Goal: Task Accomplishment & Management: Use online tool/utility

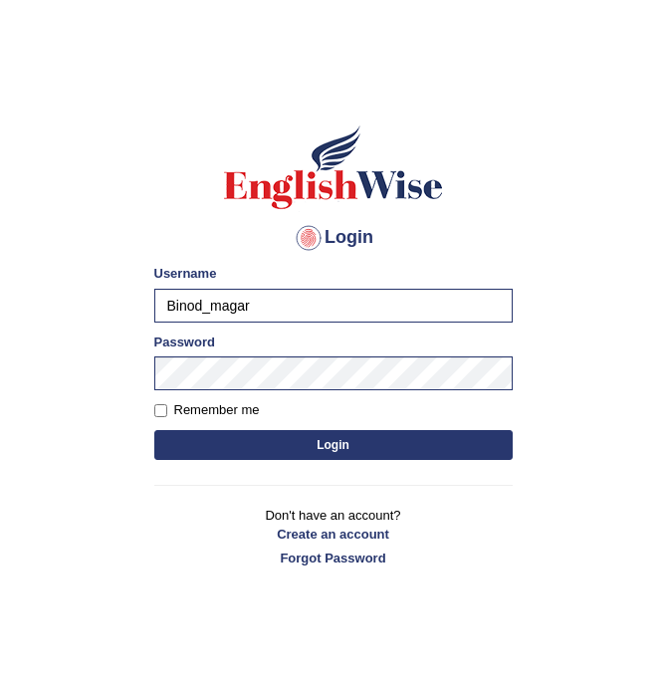
drag, startPoint x: 262, startPoint y: 312, endPoint x: 155, endPoint y: 311, distance: 106.6
click at [155, 311] on input "Binod_magar" at bounding box center [333, 306] width 359 height 34
type input "gangac"
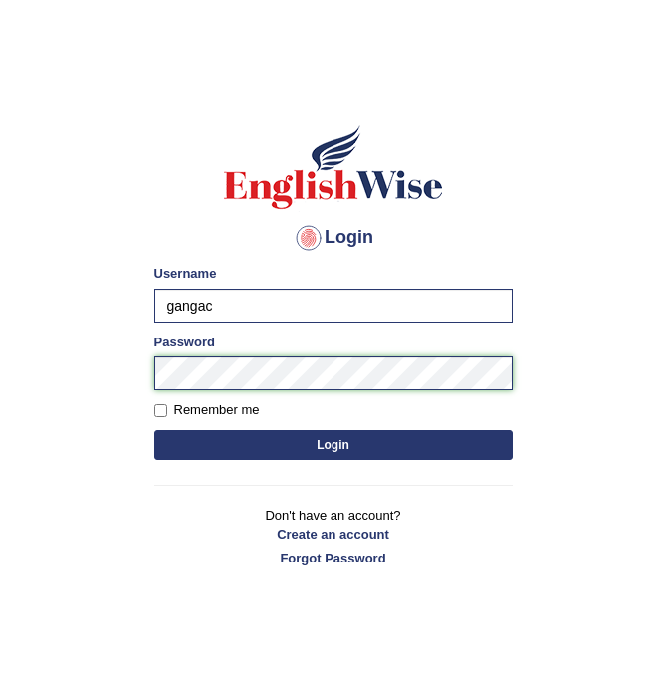
click at [154, 430] on button "Login" at bounding box center [333, 445] width 359 height 30
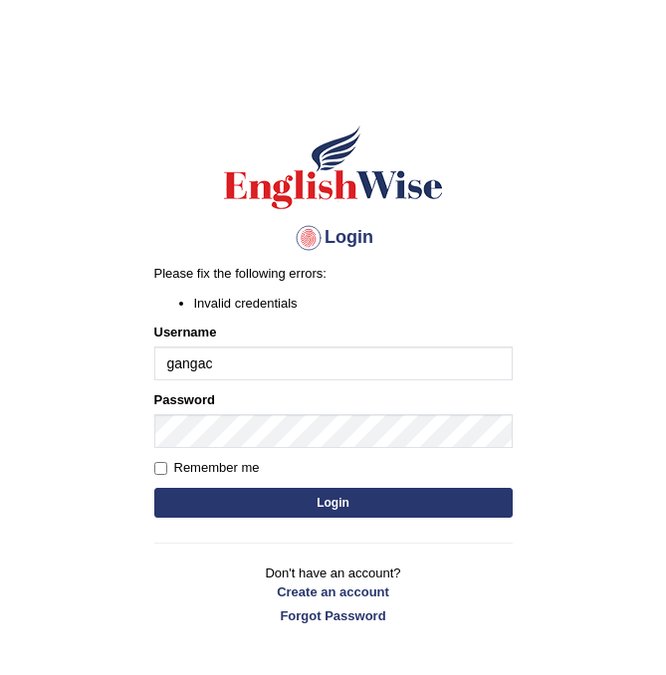
click at [154, 488] on button "Login" at bounding box center [333, 503] width 359 height 30
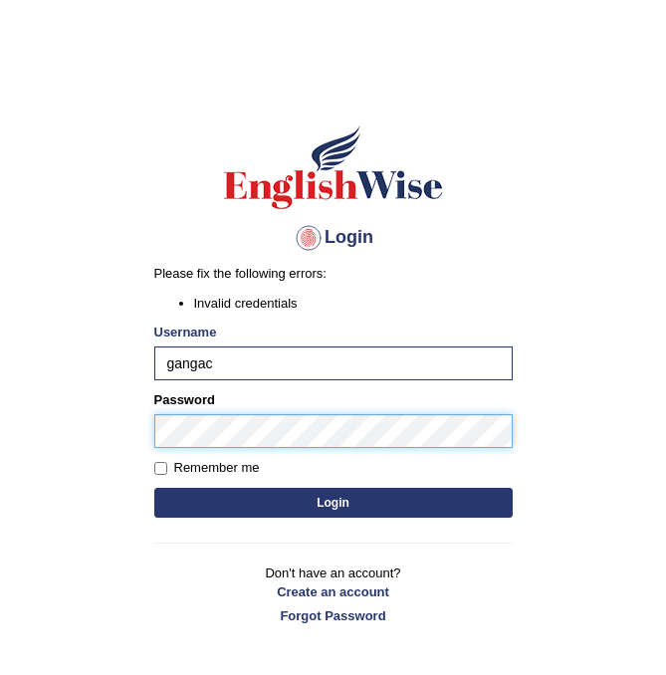
click at [154, 488] on button "Login" at bounding box center [333, 503] width 359 height 30
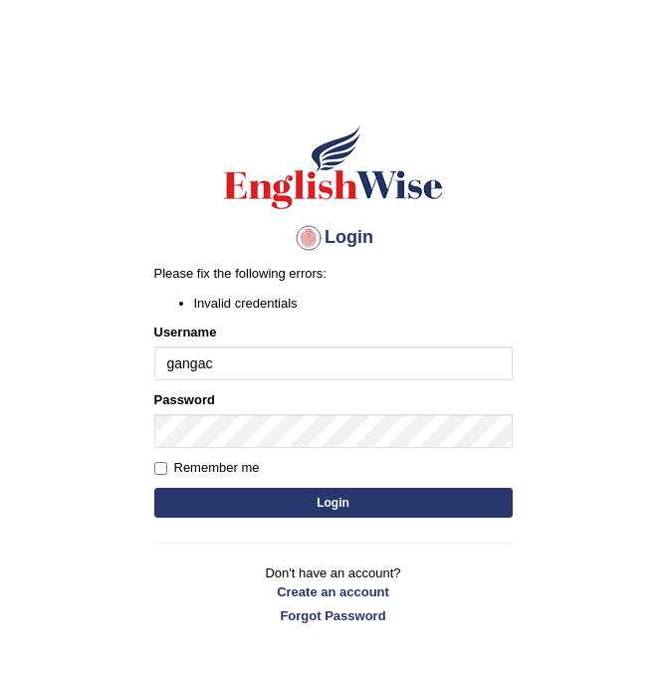
click at [181, 494] on button "Login" at bounding box center [333, 503] width 359 height 30
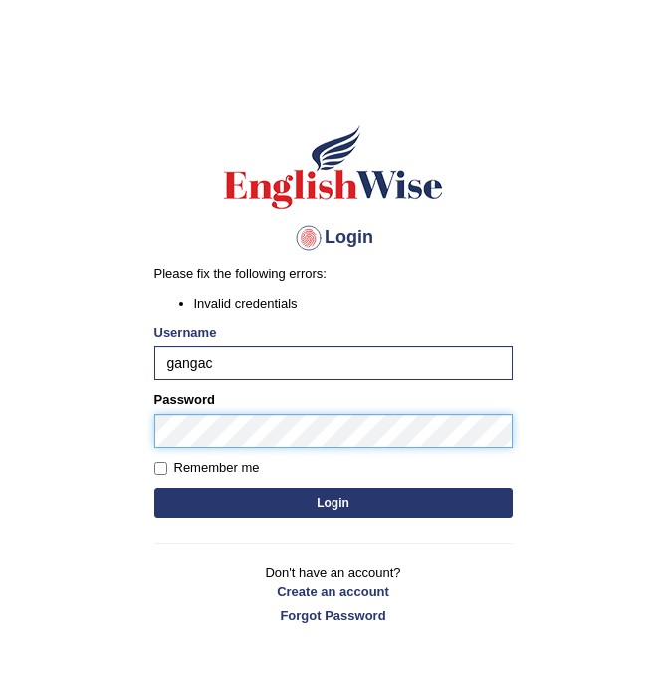
click at [149, 434] on div "Login Please fix the following errors: Invalid credentials Username gangac Pass…" at bounding box center [333, 374] width 392 height 557
click at [154, 488] on button "Login" at bounding box center [333, 503] width 359 height 30
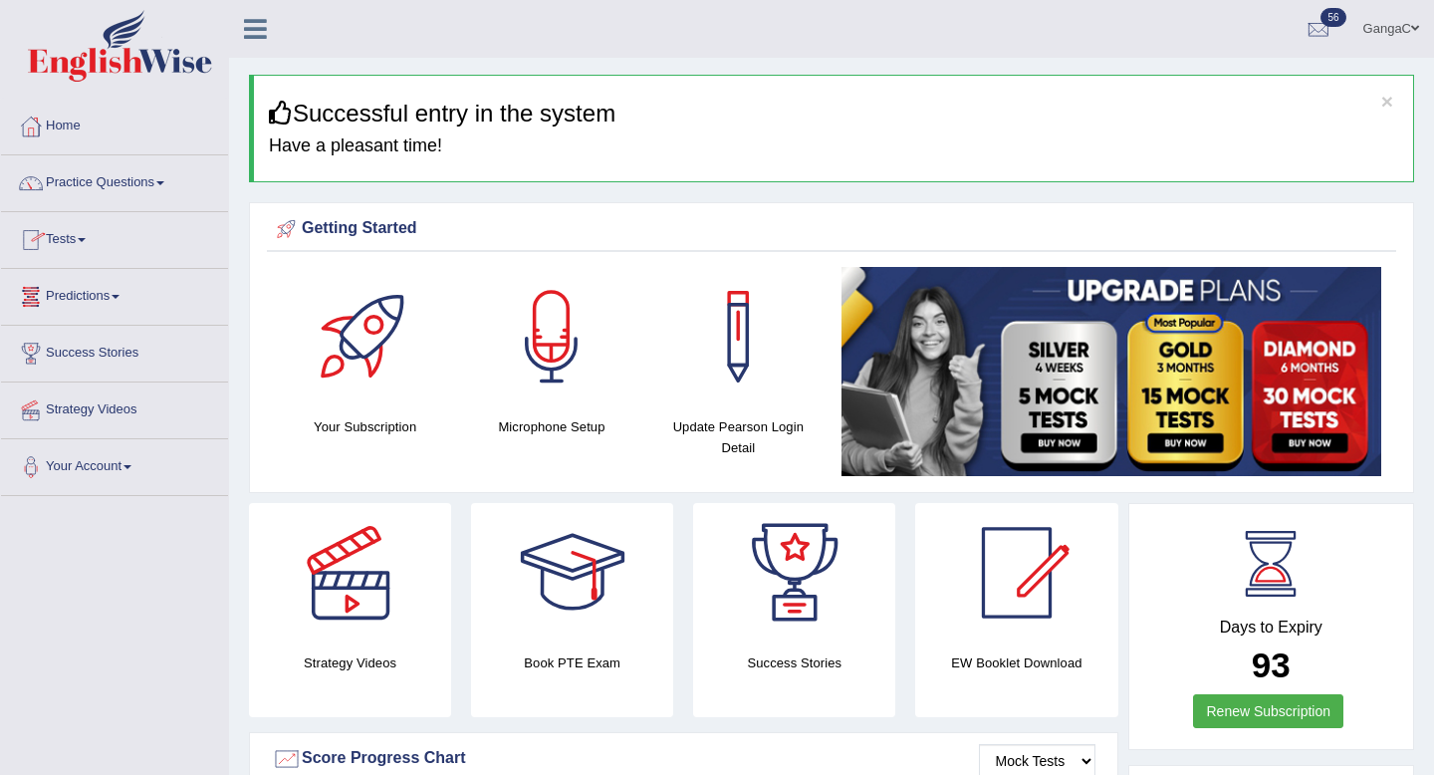
click at [90, 245] on link "Tests" at bounding box center [114, 237] width 227 height 50
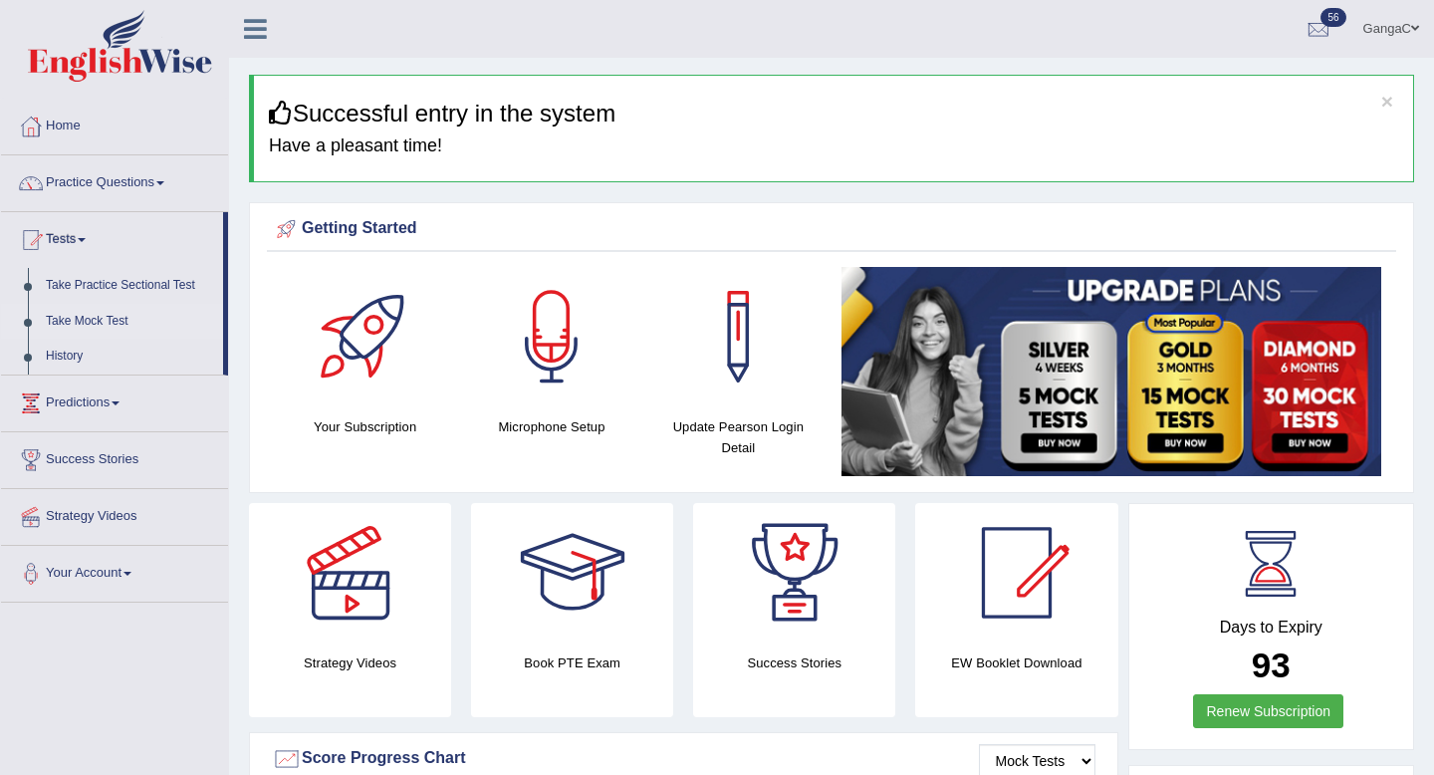
click at [98, 324] on link "Take Mock Test" at bounding box center [130, 322] width 186 height 36
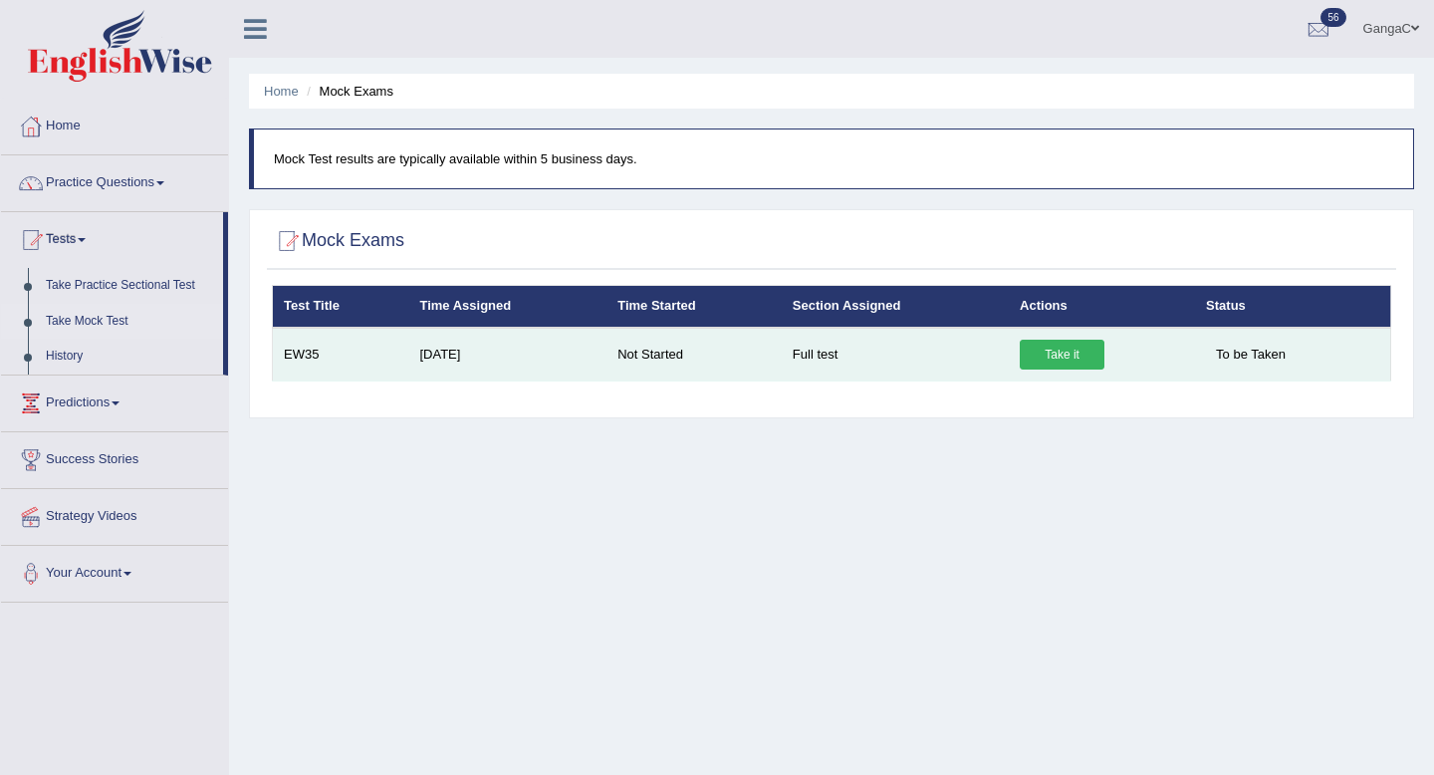
click at [812, 360] on td "Full test" at bounding box center [895, 355] width 227 height 54
click at [1046, 355] on link "Take it" at bounding box center [1062, 355] width 85 height 30
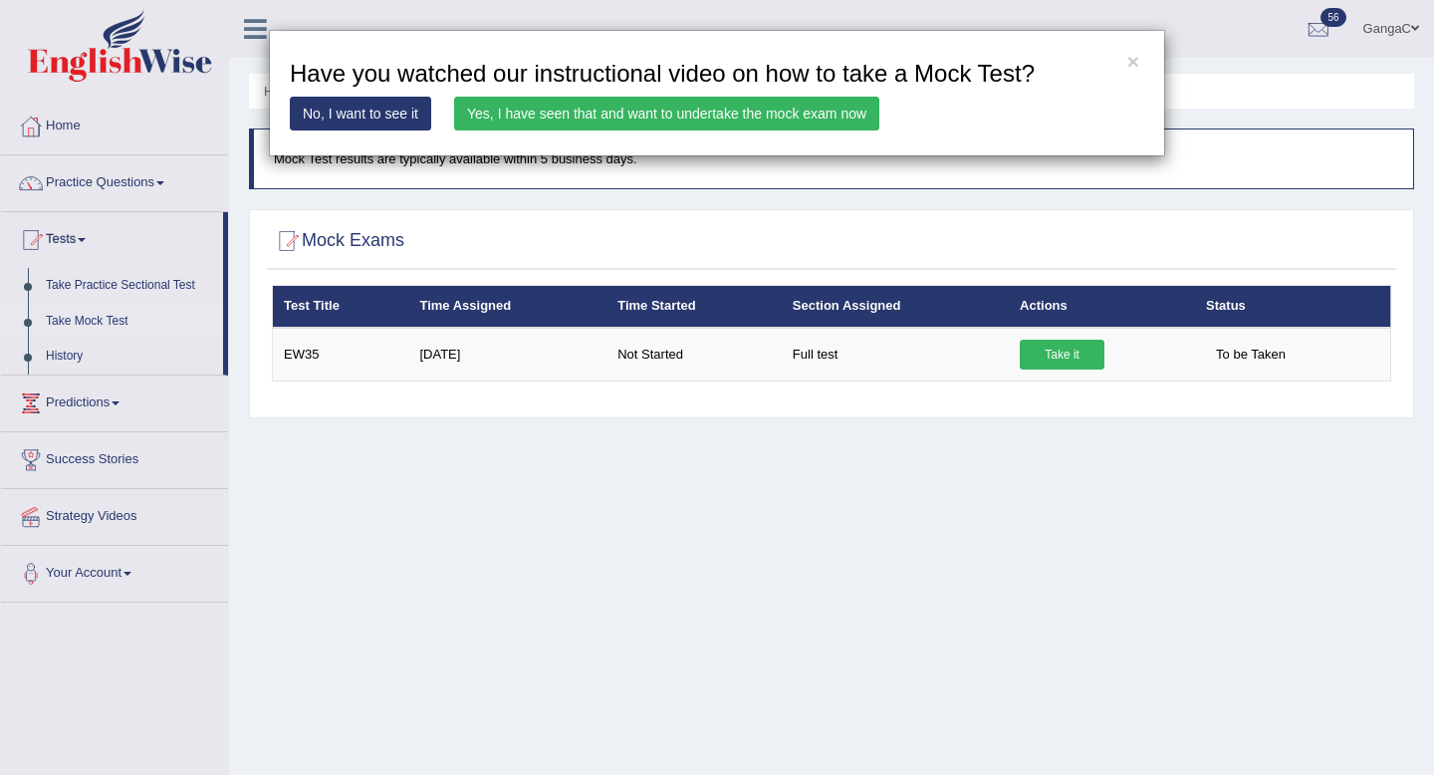
click at [636, 126] on link "Yes, I have seen that and want to undertake the mock exam now" at bounding box center [666, 114] width 425 height 34
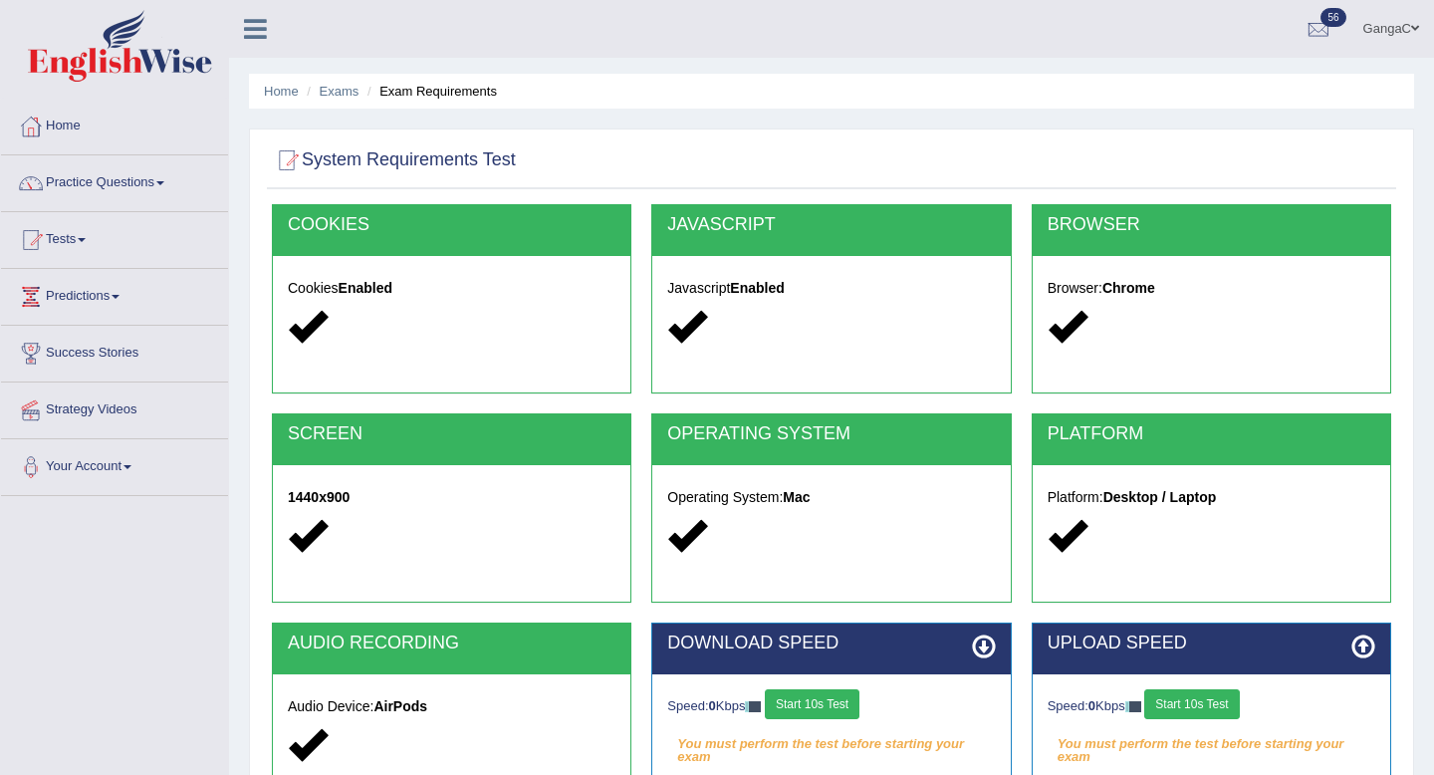
scroll to position [271, 0]
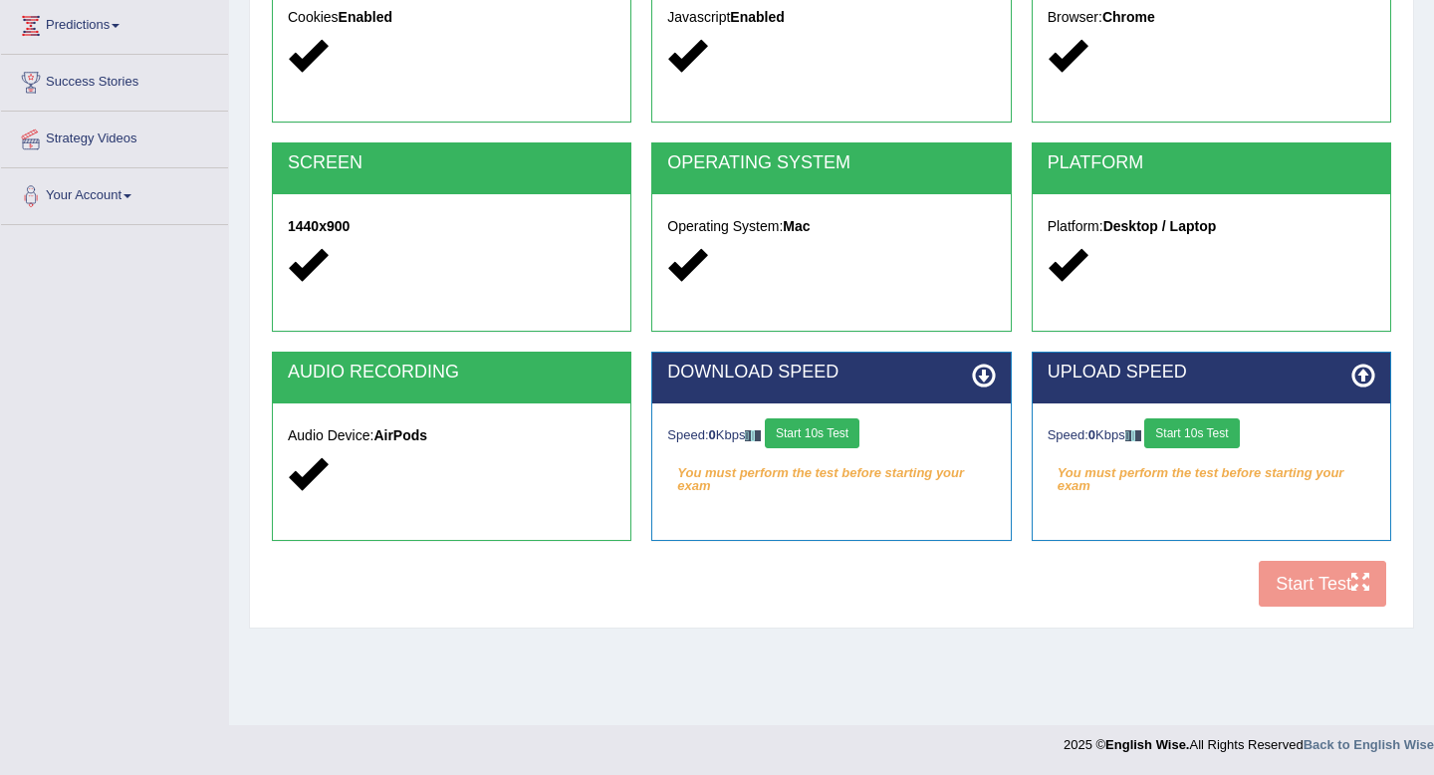
click at [820, 430] on button "Start 10s Test" at bounding box center [812, 433] width 95 height 30
click at [1181, 436] on button "Start 10s Test" at bounding box center [1191, 433] width 95 height 30
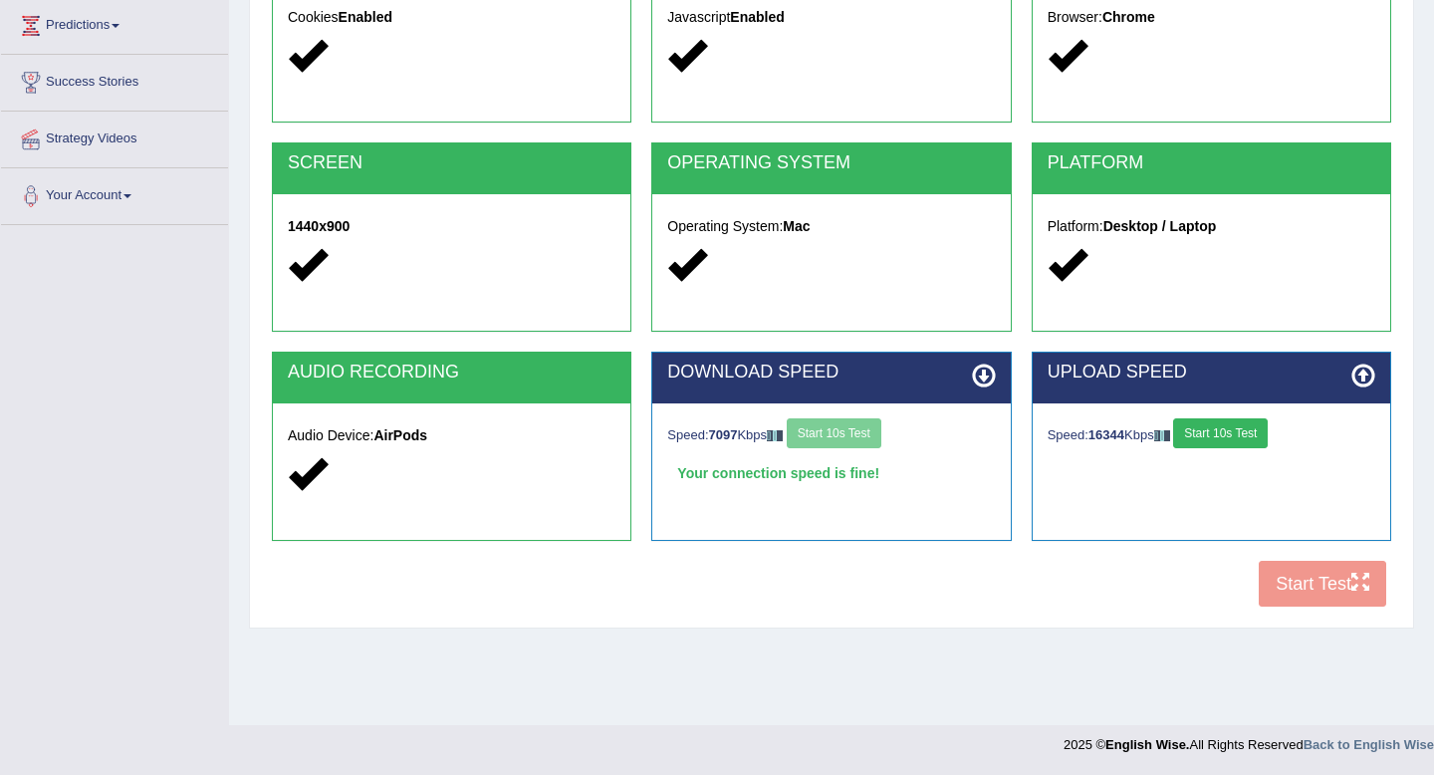
click at [1308, 601] on div "COOKIES Cookies Enabled JAVASCRIPT Javascript Enabled BROWSER Browser: Chrome S…" at bounding box center [831, 275] width 1129 height 684
click at [1267, 431] on button "Start 10s Test" at bounding box center [1220, 433] width 95 height 30
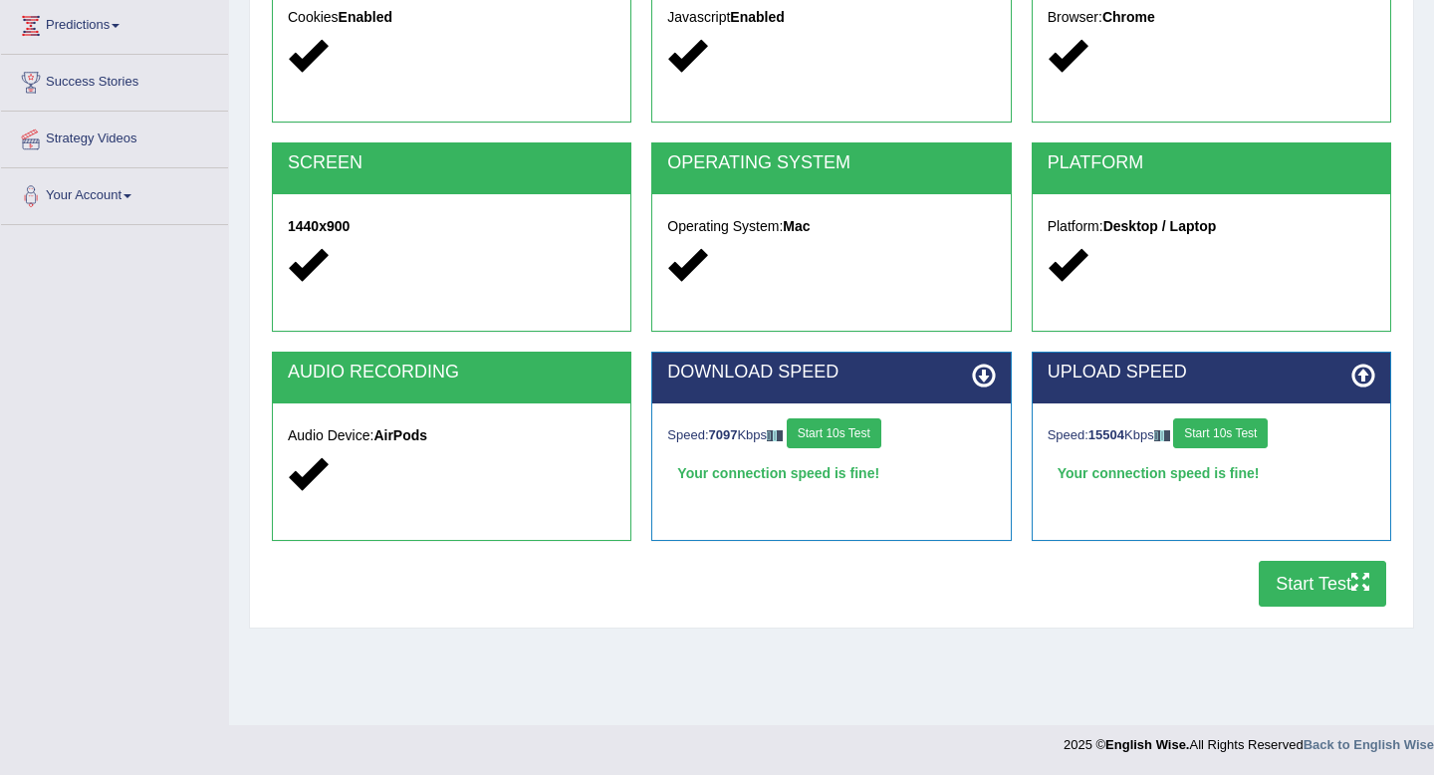
click at [1298, 591] on button "Start Test" at bounding box center [1322, 584] width 127 height 46
